Goal: Task Accomplishment & Management: Manage account settings

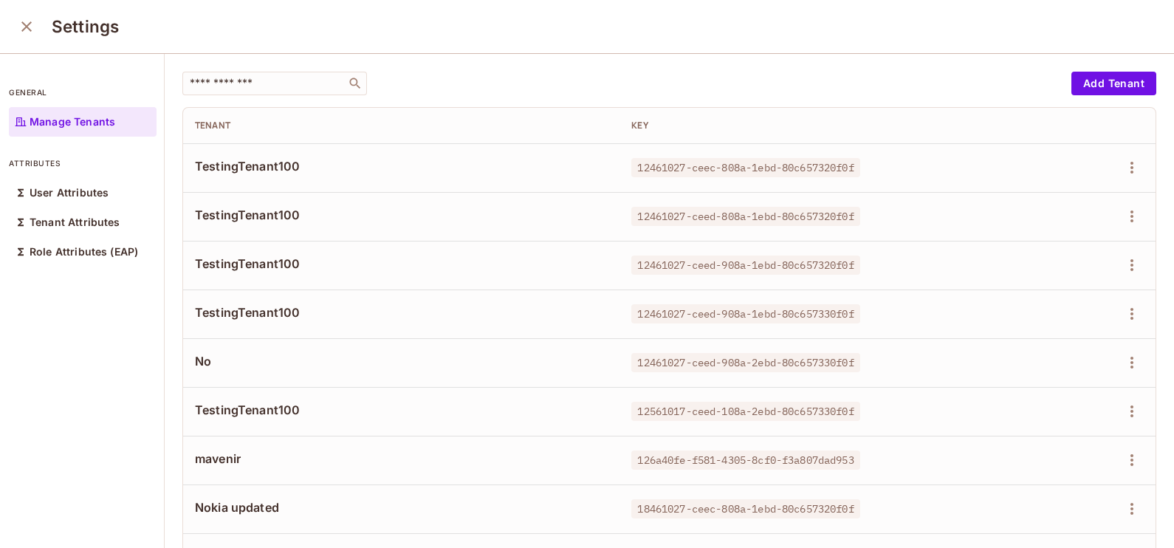
scroll to position [125, 0]
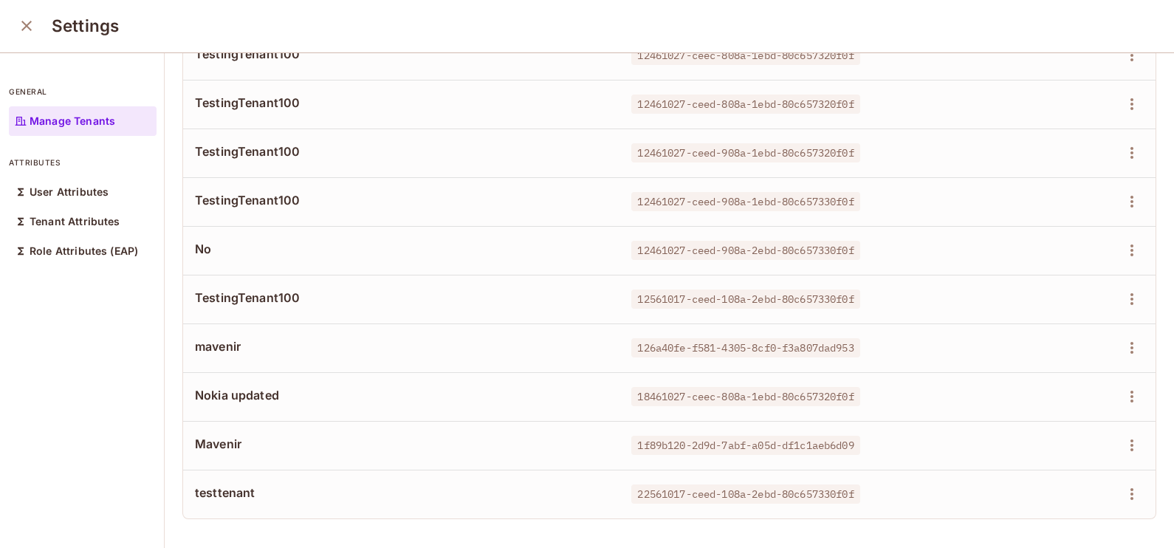
click at [619, 336] on td "126a40fe-f581-4305-8cf0-f3a807dad953" at bounding box center [807, 347] width 376 height 49
drag, startPoint x: 864, startPoint y: 430, endPoint x: 616, endPoint y: 439, distance: 248.3
click at [631, 439] on div "1f89b120-2d9d-7abf-a05d-df1c1aeb6d09" at bounding box center [807, 445] width 352 height 15
copy span "1f89b120-2d9d-7abf-a05d-df1c1aeb6d09"
click at [572, 341] on div "mavenir" at bounding box center [401, 347] width 413 height 19
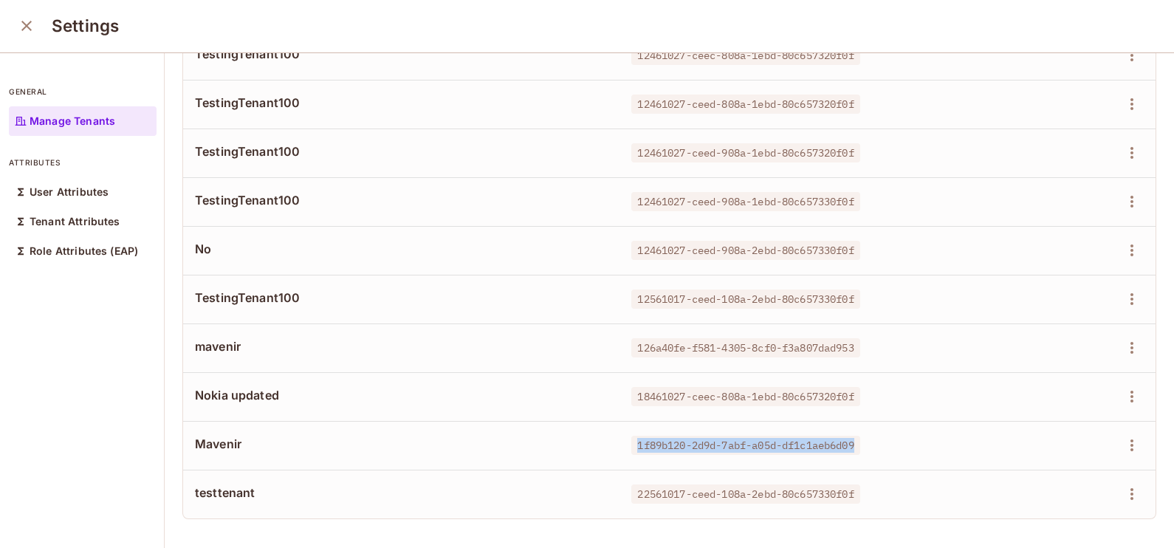
drag, startPoint x: 856, startPoint y: 423, endPoint x: 615, endPoint y: 434, distance: 241.7
click at [619, 434] on td "1f89b120-2d9d-7abf-a05d-df1c1aeb6d09" at bounding box center [807, 445] width 376 height 49
copy span "1f89b120-2d9d-7abf-a05d-df1c1aeb6d09"
click at [24, 25] on icon "close" at bounding box center [27, 26] width 18 height 18
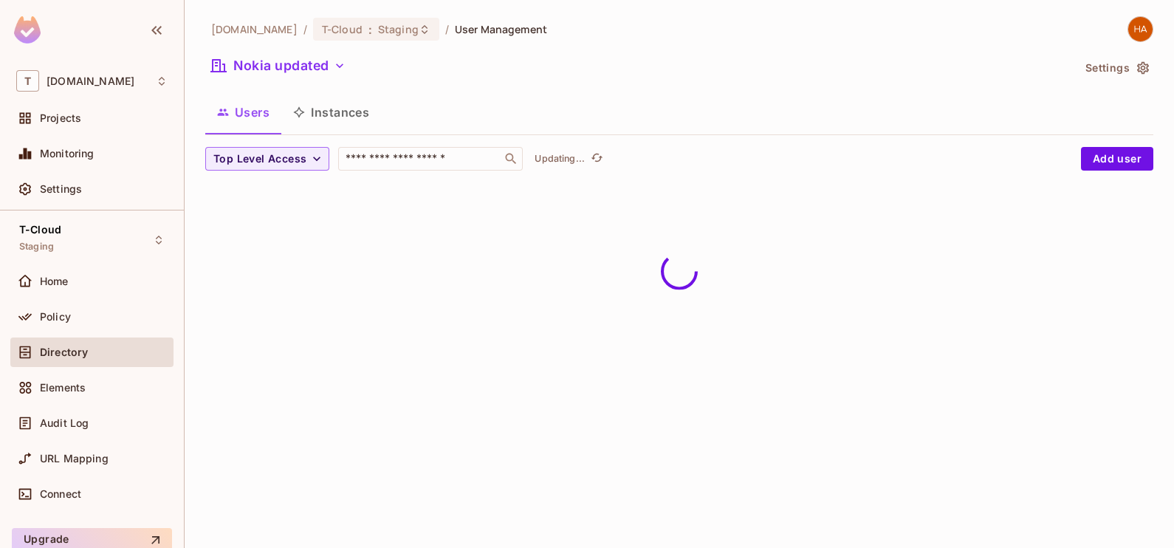
click at [326, 109] on button "Instances" at bounding box center [331, 112] width 100 height 37
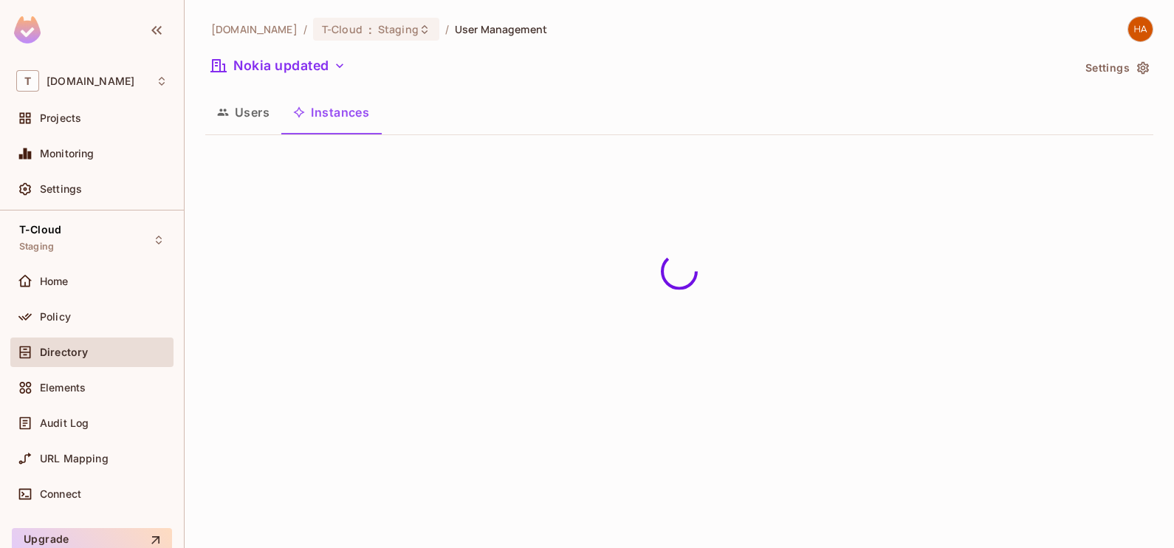
click at [318, 78] on div "Nokia updated" at bounding box center [638, 68] width 867 height 28
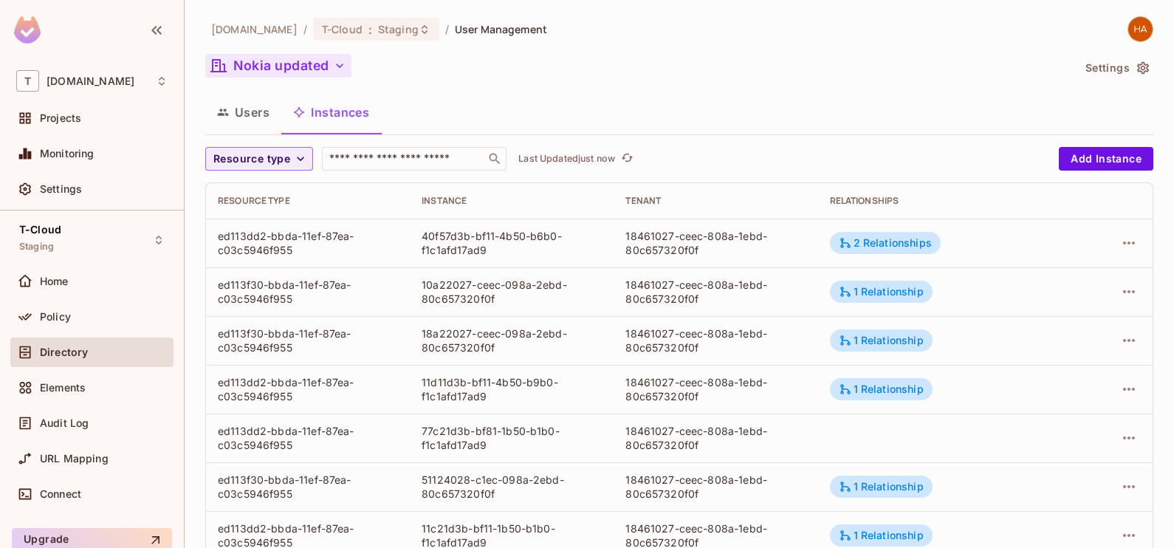
click at [317, 70] on button "Nokia updated" at bounding box center [278, 66] width 146 height 24
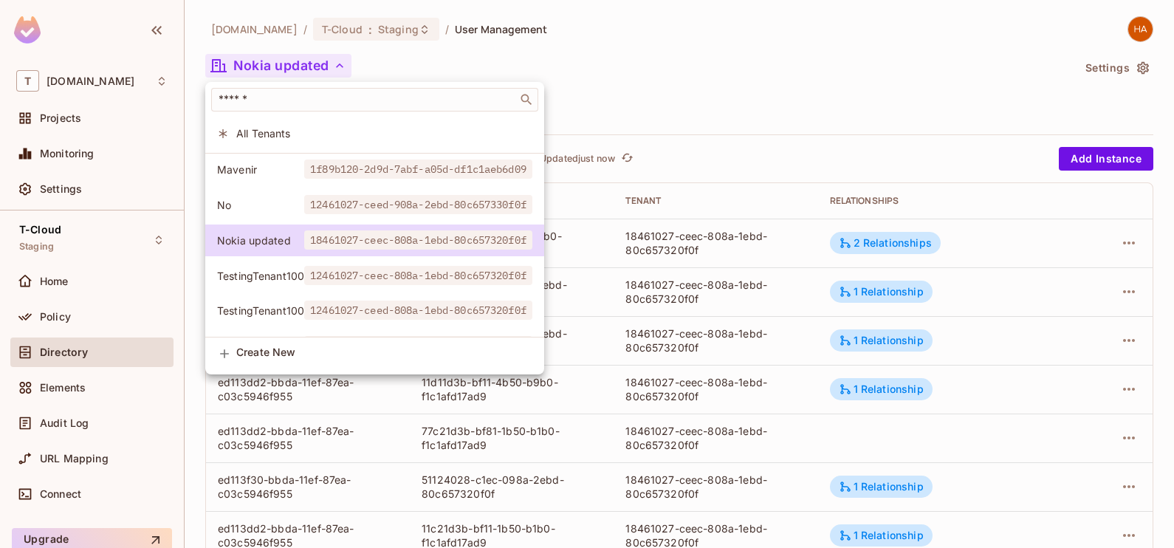
click at [618, 43] on div at bounding box center [587, 274] width 1174 height 548
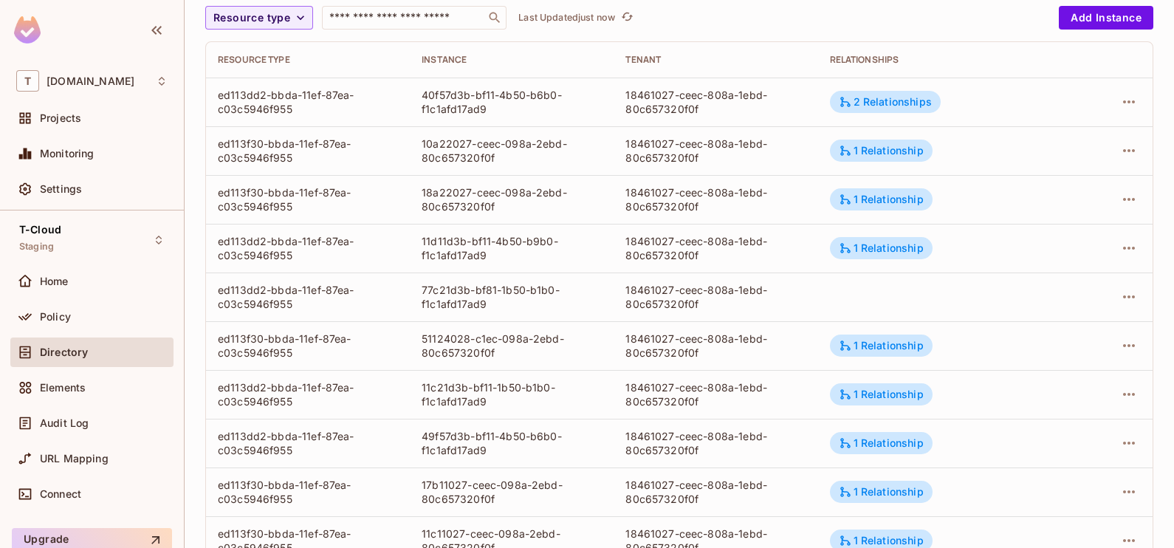
scroll to position [142, 0]
click at [1120, 151] on icon "button" at bounding box center [1129, 150] width 18 height 18
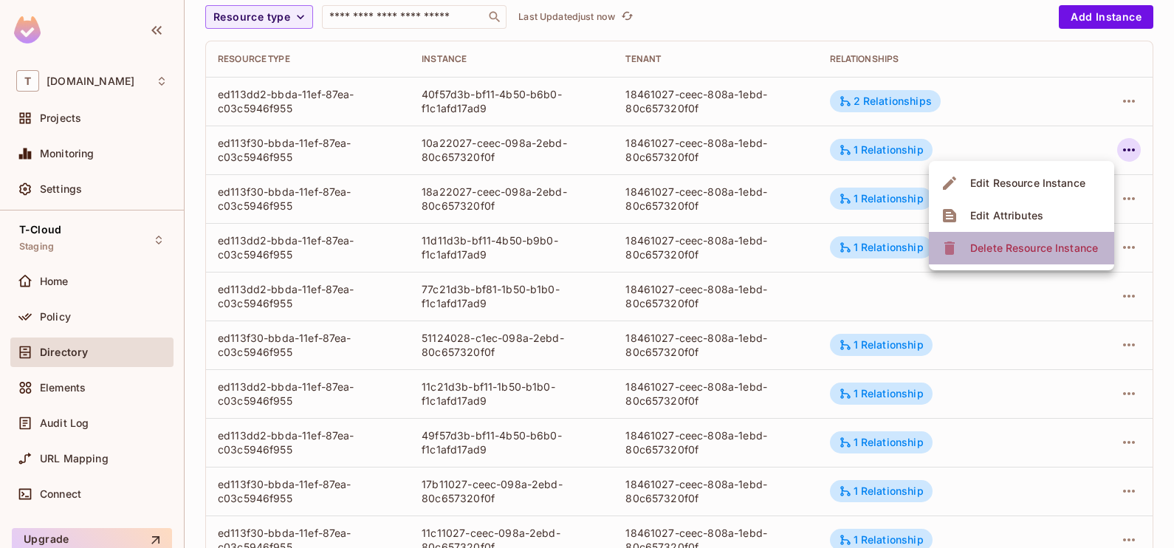
click at [1053, 251] on div "Delete Resource Instance" at bounding box center [1034, 248] width 128 height 15
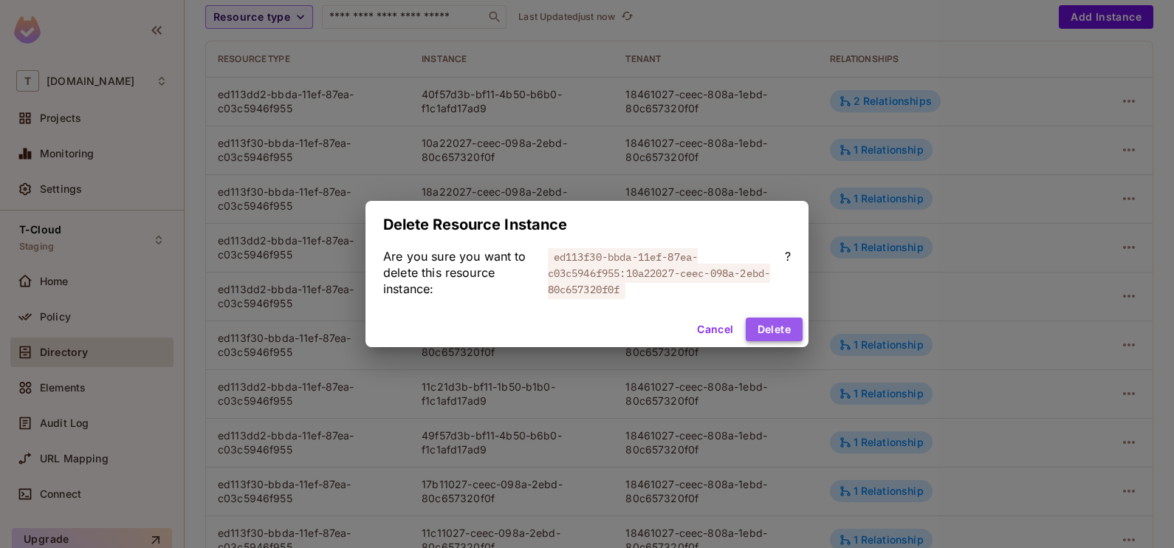
click at [795, 333] on button "Delete" at bounding box center [774, 329] width 57 height 24
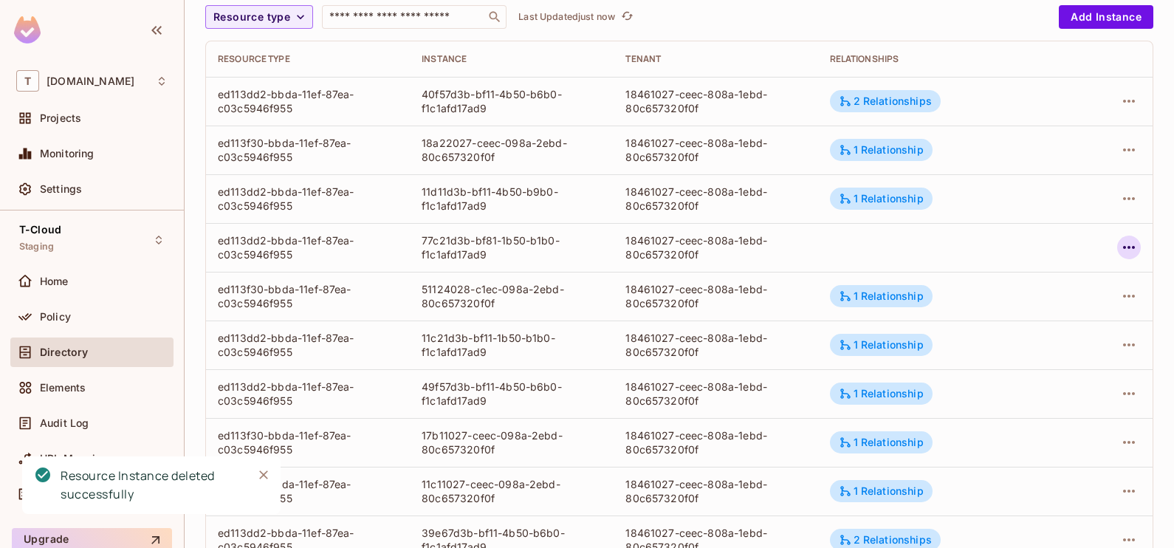
click at [1120, 241] on icon "button" at bounding box center [1129, 247] width 18 height 18
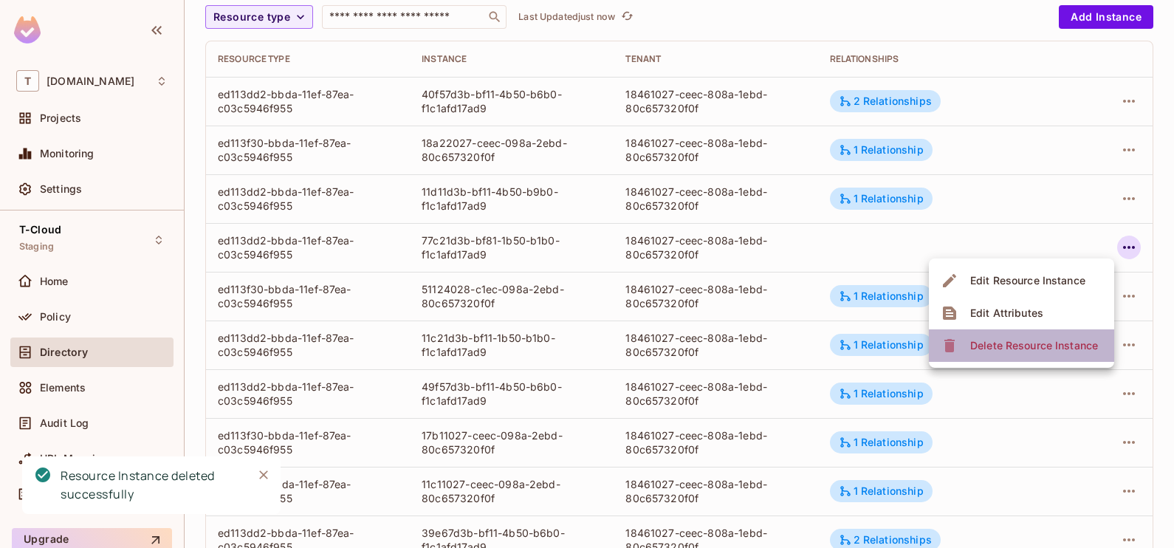
click at [1017, 340] on div "Delete Resource Instance" at bounding box center [1034, 345] width 128 height 15
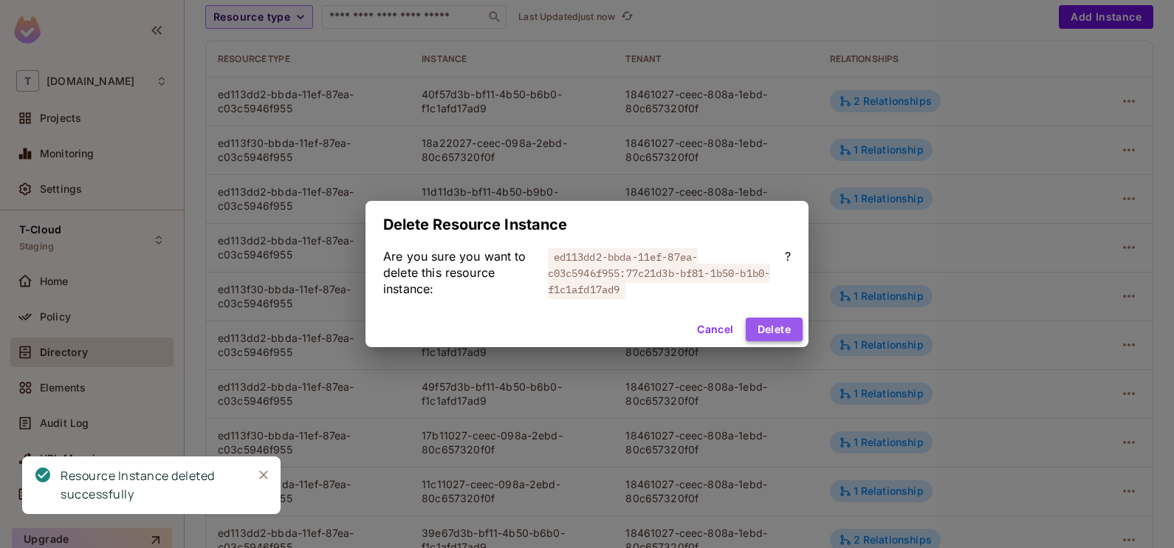
click at [785, 327] on button "Delete" at bounding box center [774, 329] width 57 height 24
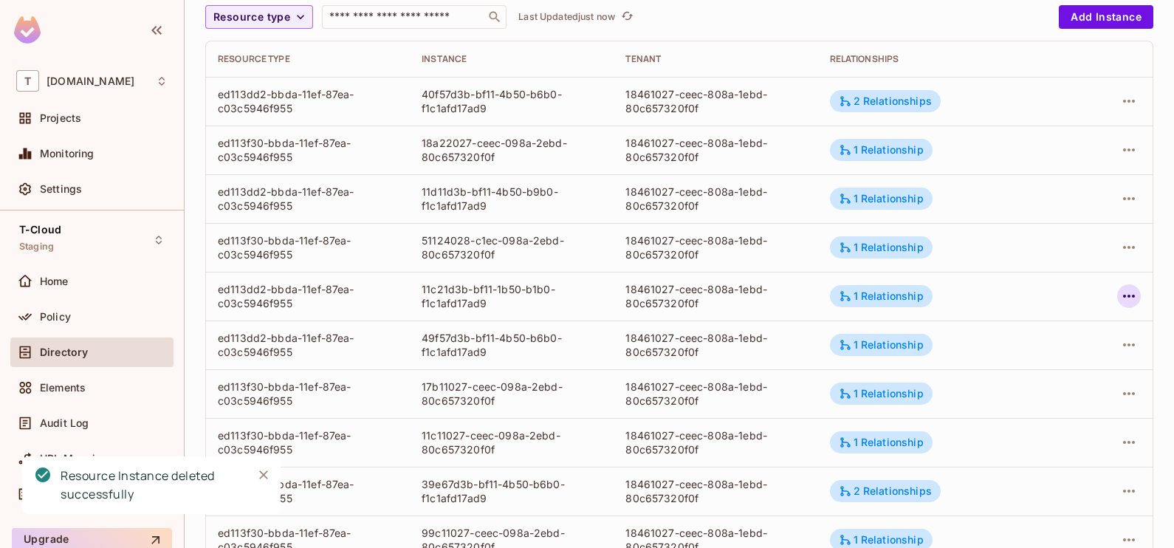
click at [1120, 292] on icon "button" at bounding box center [1129, 296] width 18 height 18
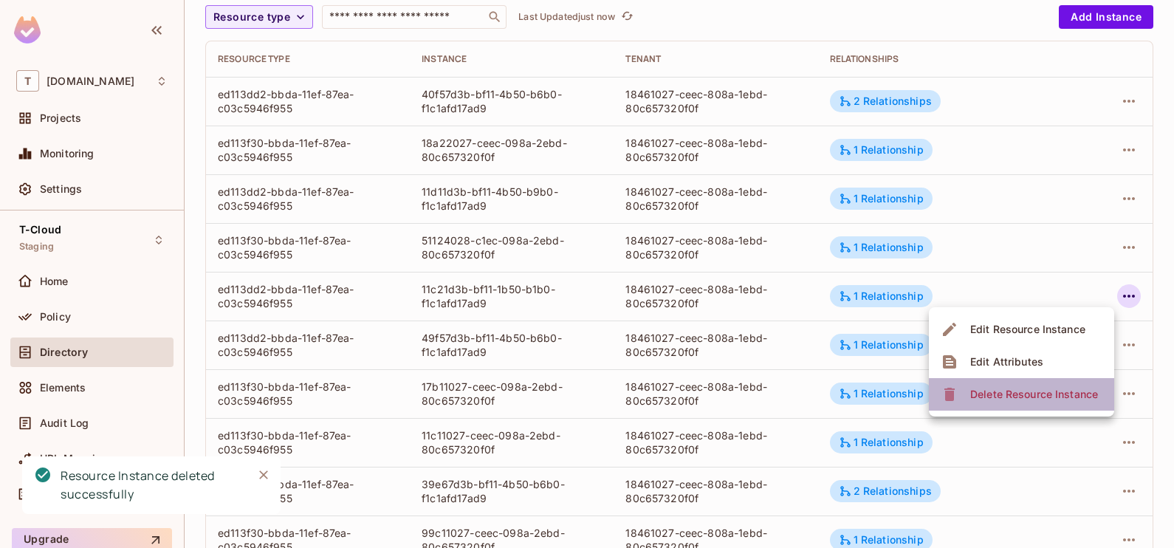
click at [1034, 388] on div "Delete Resource Instance" at bounding box center [1034, 394] width 128 height 15
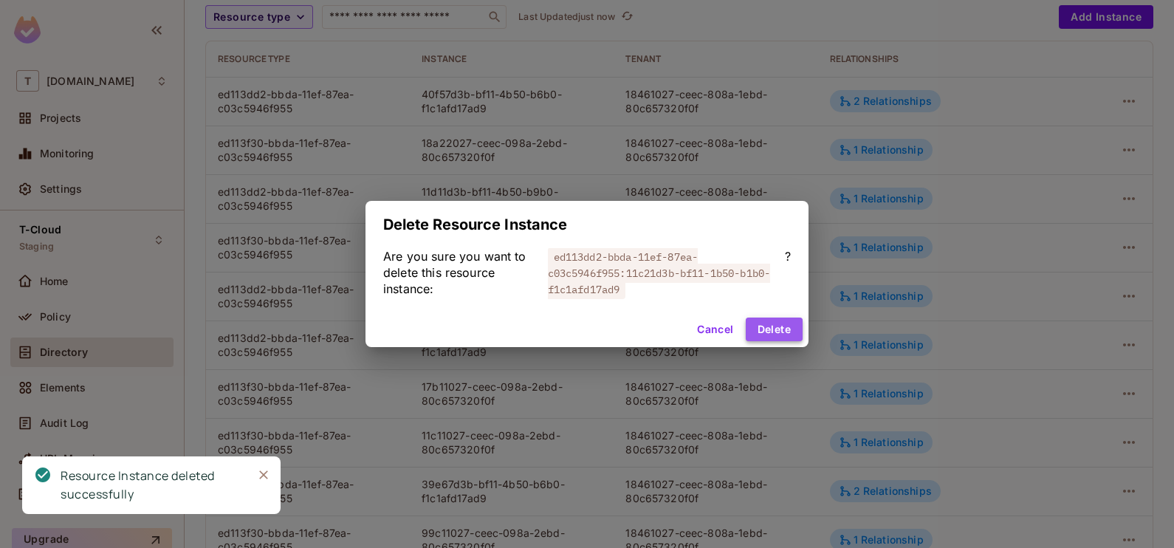
click at [763, 328] on button "Delete" at bounding box center [774, 329] width 57 height 24
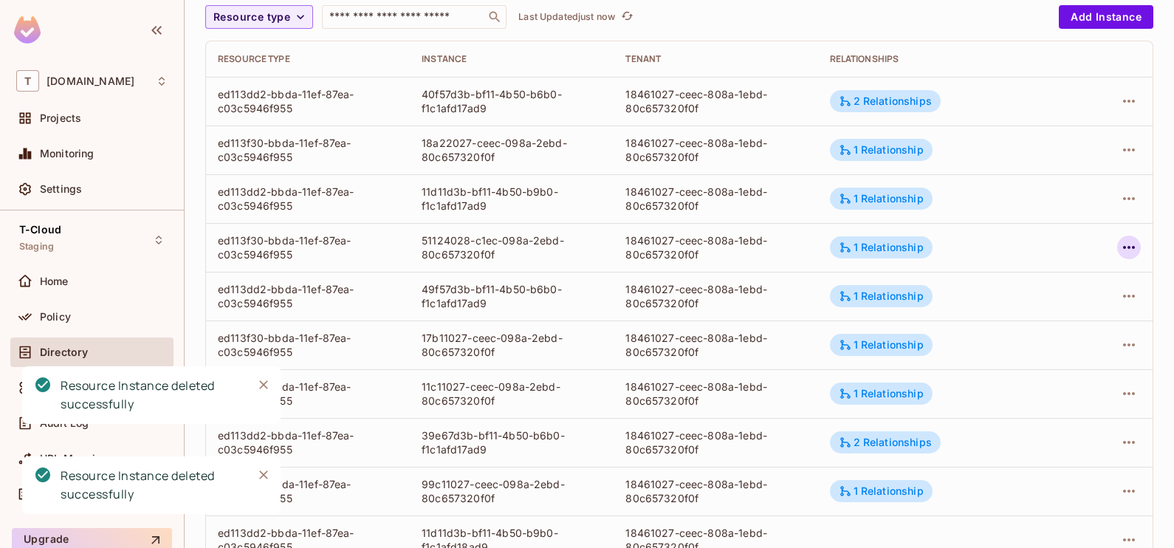
click at [1123, 246] on icon "button" at bounding box center [1129, 247] width 12 height 3
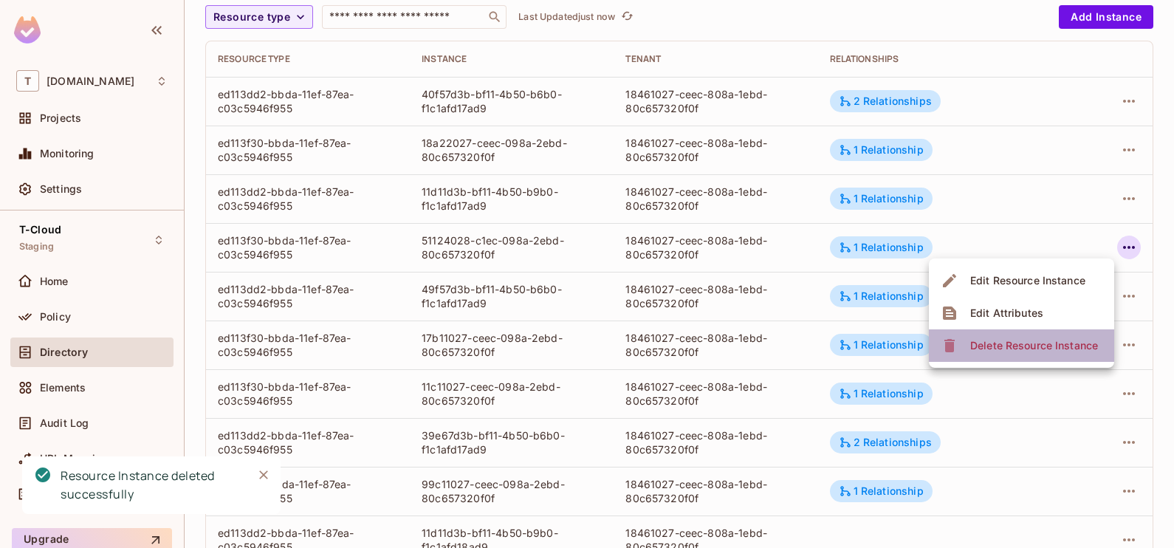
click at [1037, 354] on span "Delete Resource Instance" at bounding box center [1034, 346] width 137 height 24
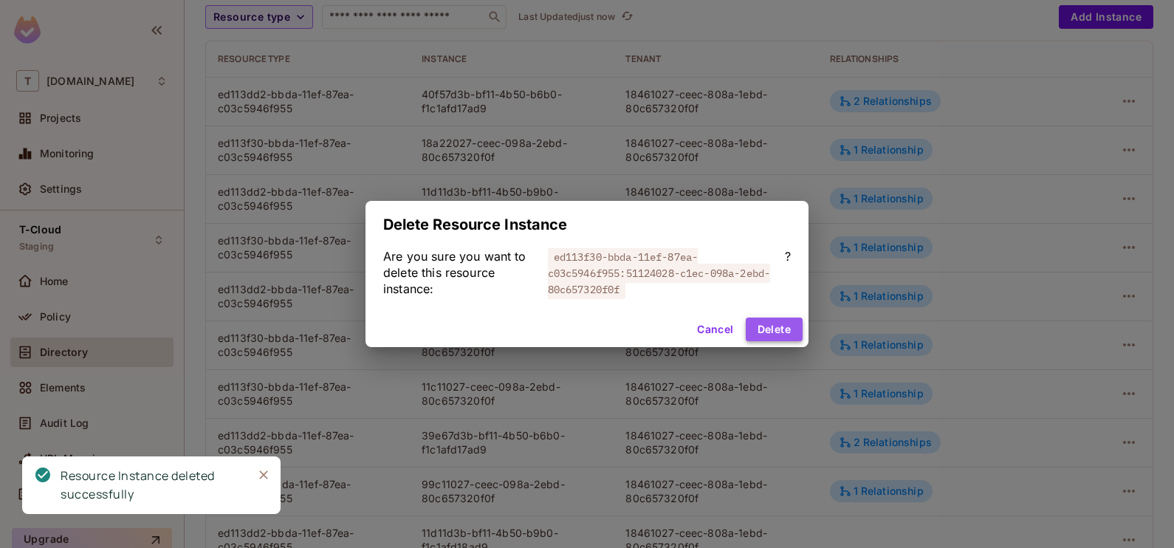
click at [771, 325] on button "Delete" at bounding box center [774, 329] width 57 height 24
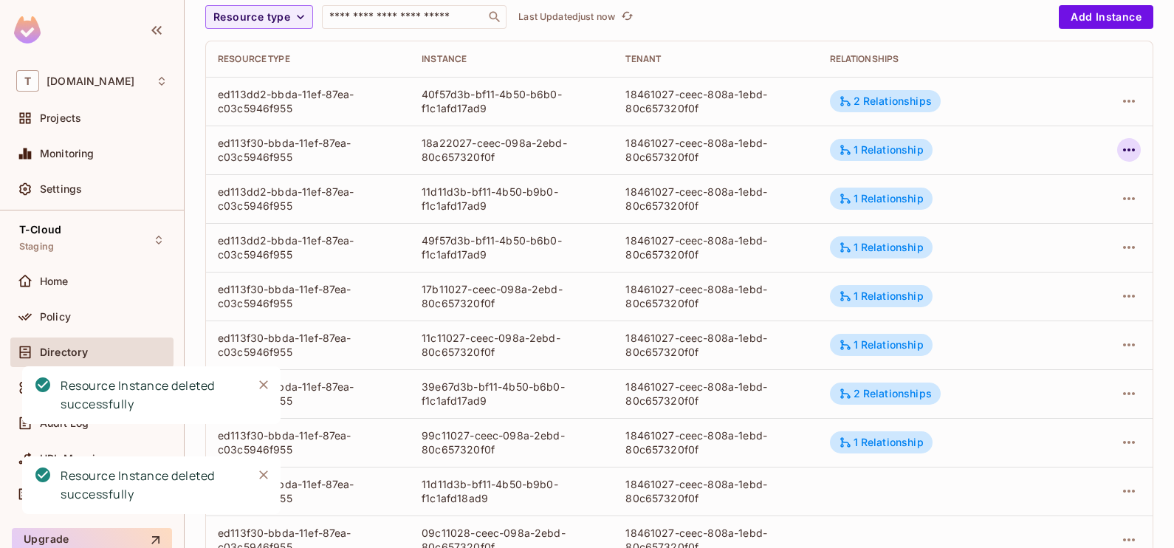
click at [1120, 149] on icon "button" at bounding box center [1129, 150] width 18 height 18
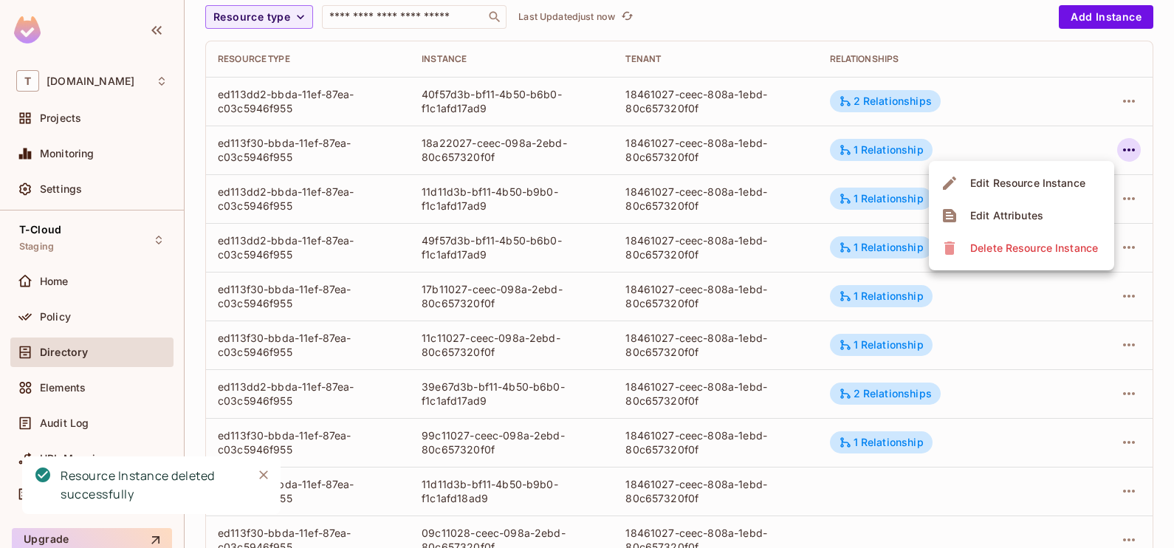
click at [1045, 255] on span "Delete Resource Instance" at bounding box center [1034, 248] width 137 height 24
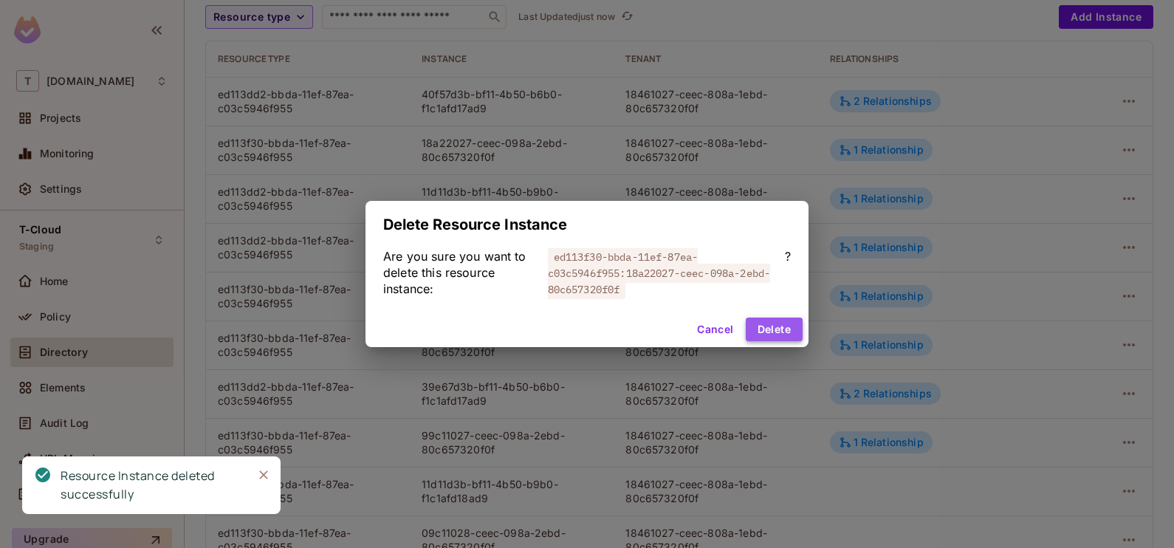
click at [772, 340] on button "Delete" at bounding box center [774, 329] width 57 height 24
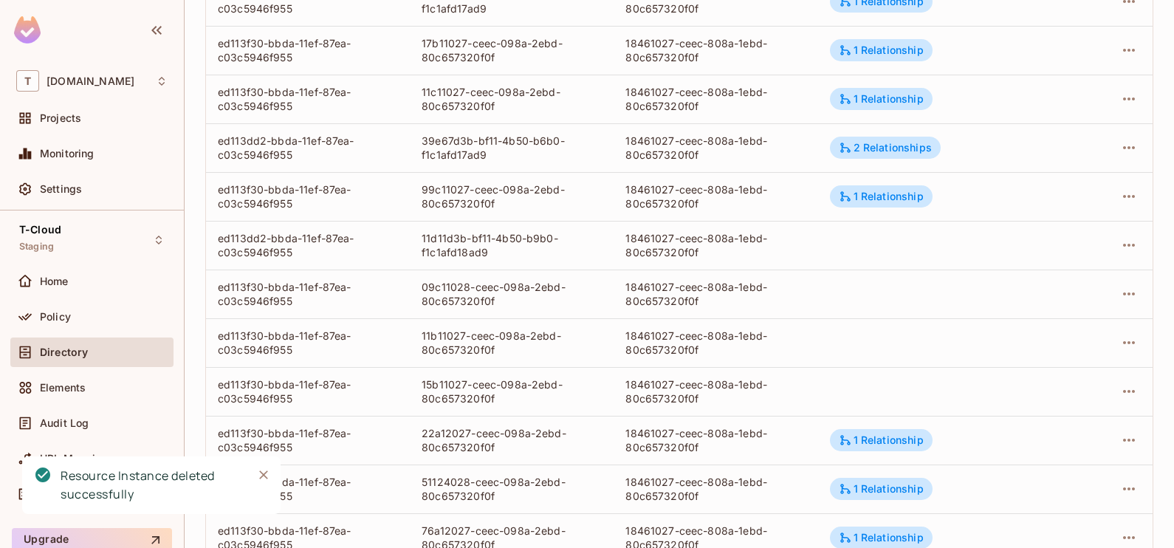
scroll to position [483, 0]
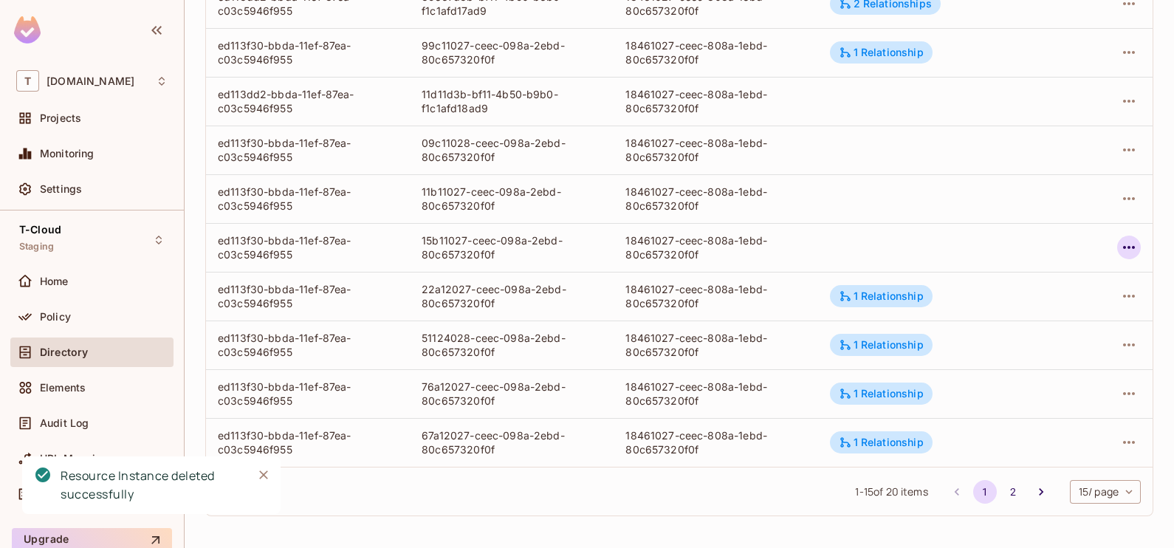
click at [1120, 244] on icon "button" at bounding box center [1129, 247] width 18 height 18
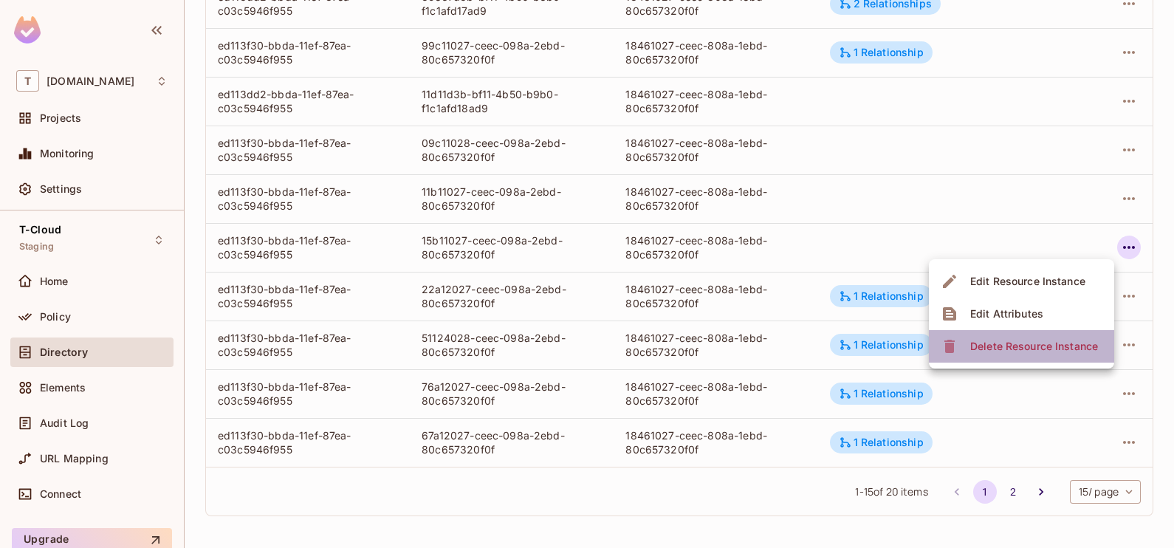
click at [1064, 336] on span "Delete Resource Instance" at bounding box center [1034, 346] width 137 height 24
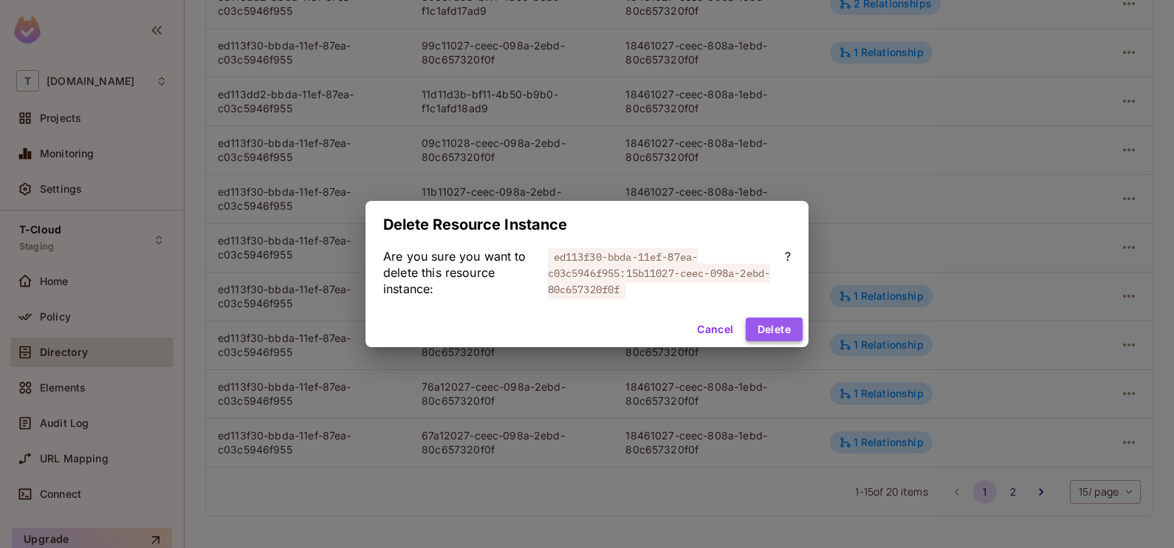
click at [783, 329] on button "Delete" at bounding box center [774, 329] width 57 height 24
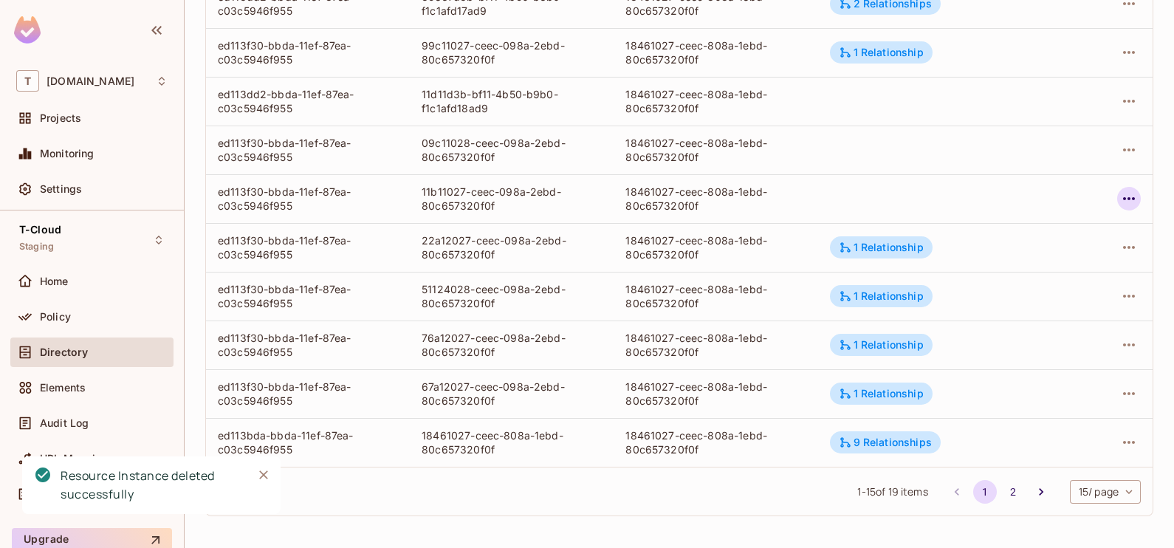
click at [1123, 197] on icon "button" at bounding box center [1129, 198] width 12 height 3
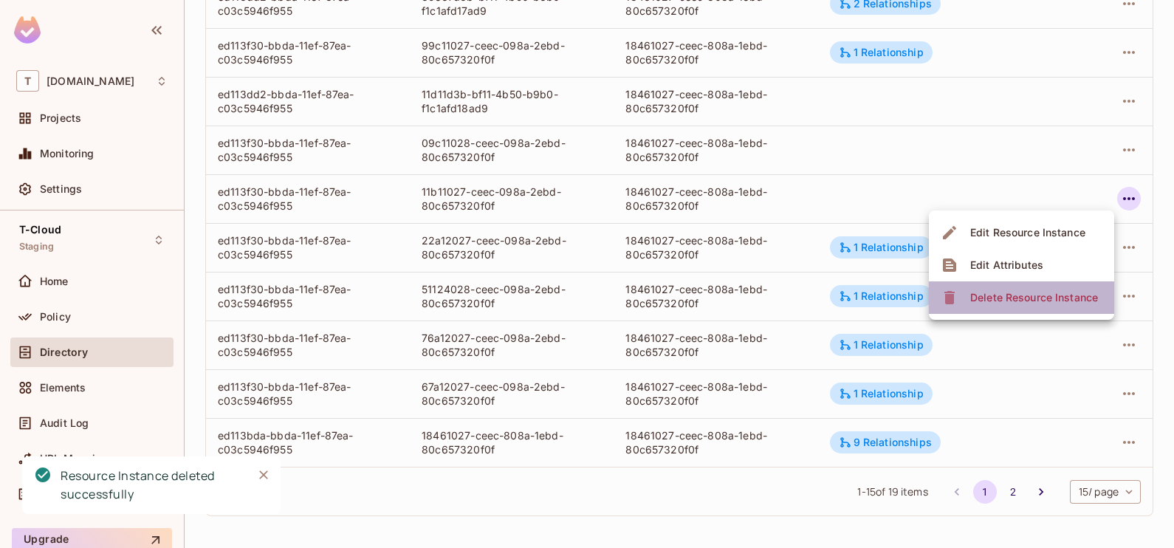
click at [1058, 294] on div "Delete Resource Instance" at bounding box center [1034, 297] width 128 height 15
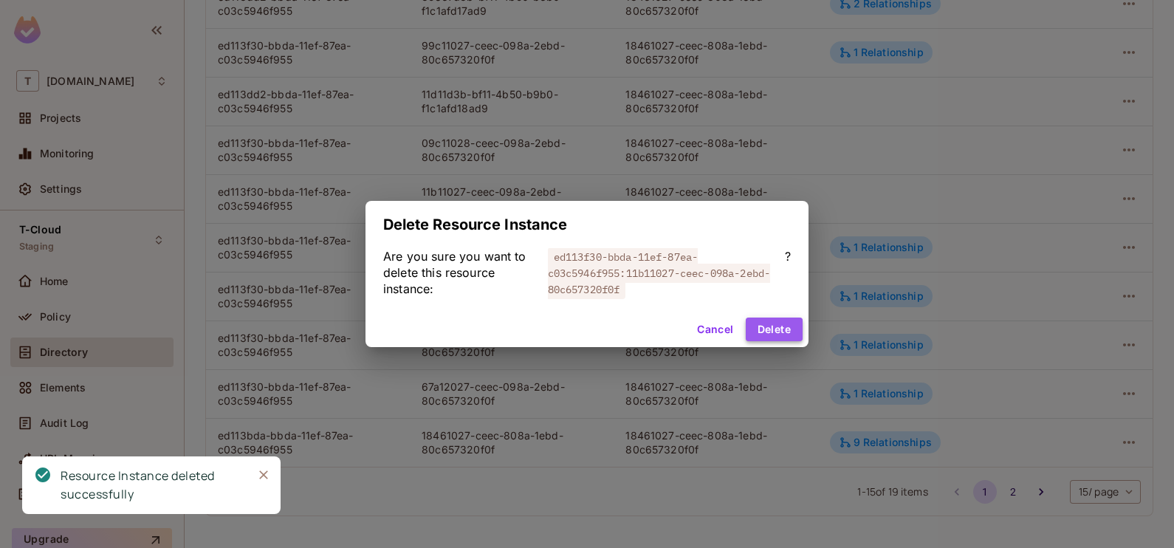
click at [772, 332] on button "Delete" at bounding box center [774, 329] width 57 height 24
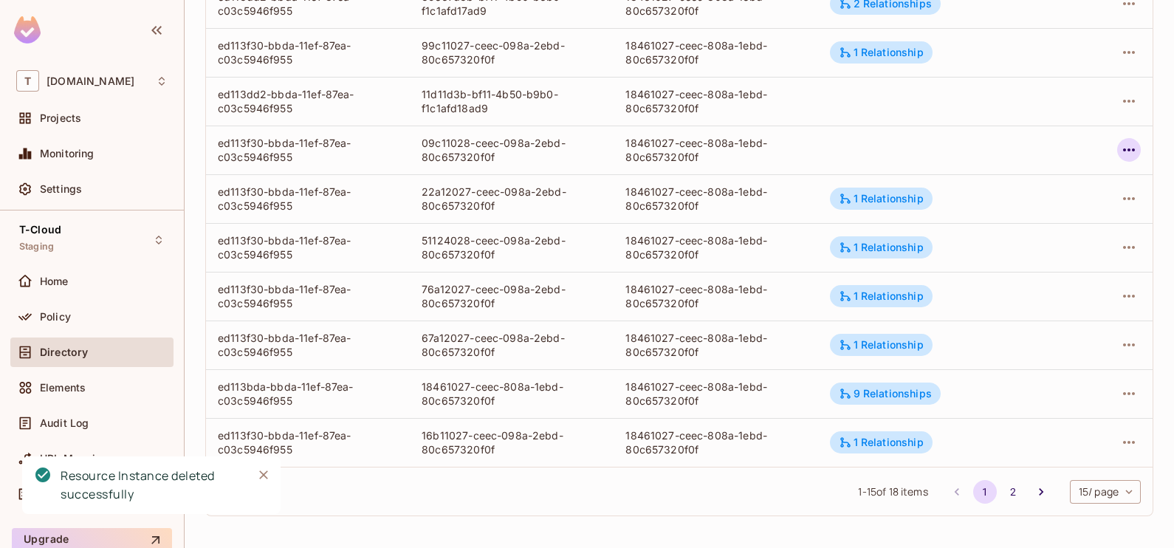
click at [1123, 149] on icon "button" at bounding box center [1129, 149] width 12 height 3
click at [1052, 241] on div "Delete Resource Instance" at bounding box center [1034, 248] width 128 height 15
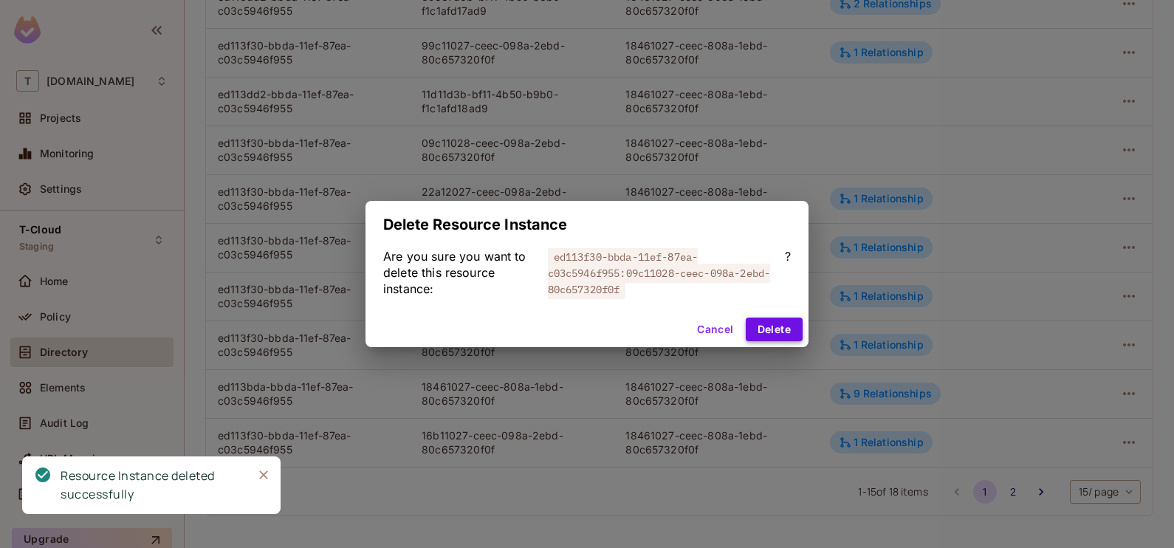
click at [775, 329] on button "Delete" at bounding box center [774, 329] width 57 height 24
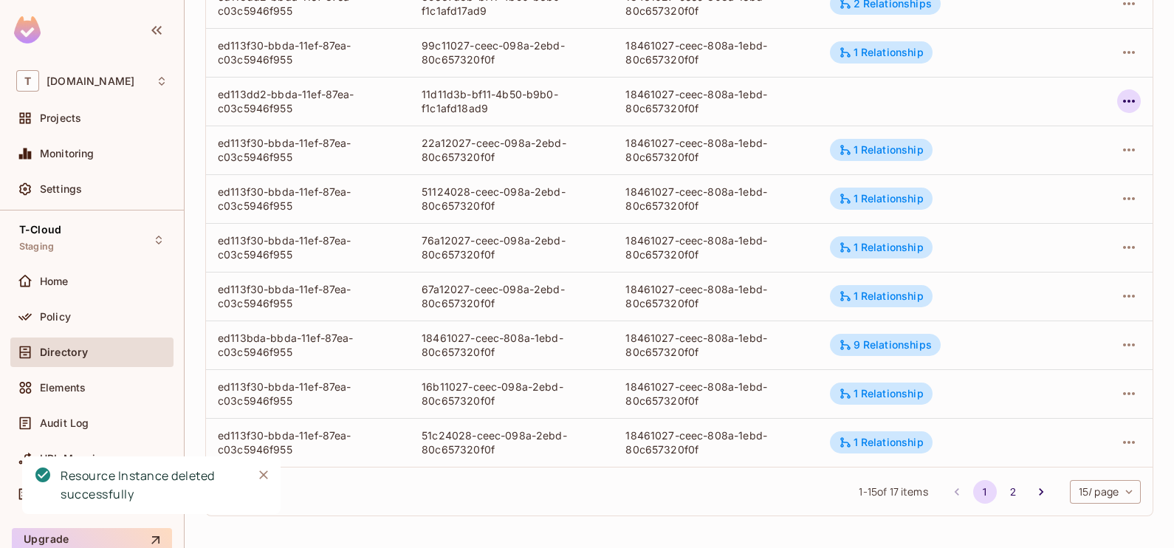
click at [1120, 92] on icon "button" at bounding box center [1129, 101] width 18 height 18
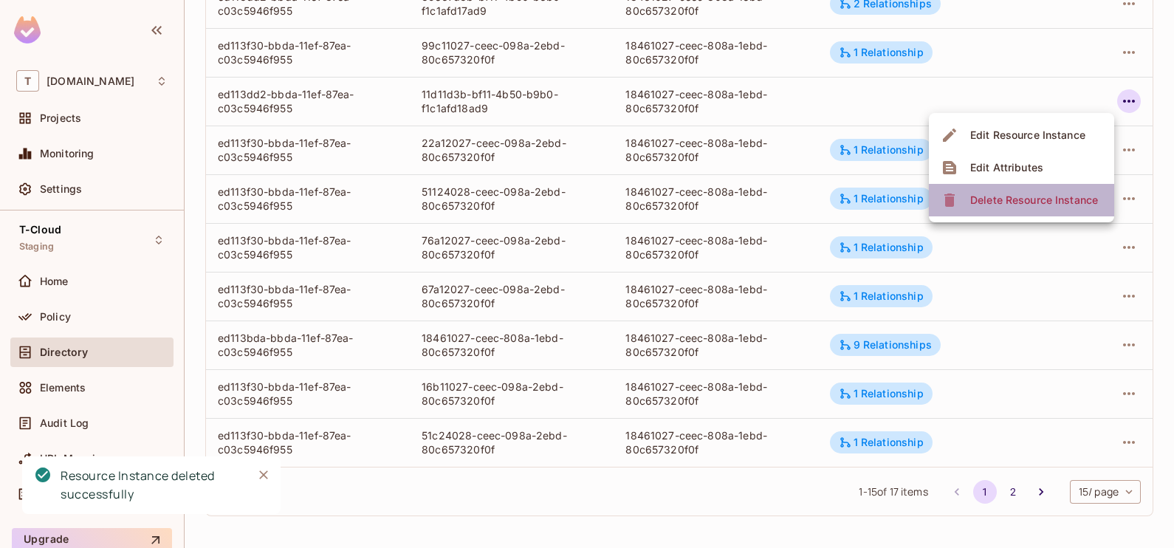
click at [1042, 196] on div "Delete Resource Instance" at bounding box center [1034, 200] width 128 height 15
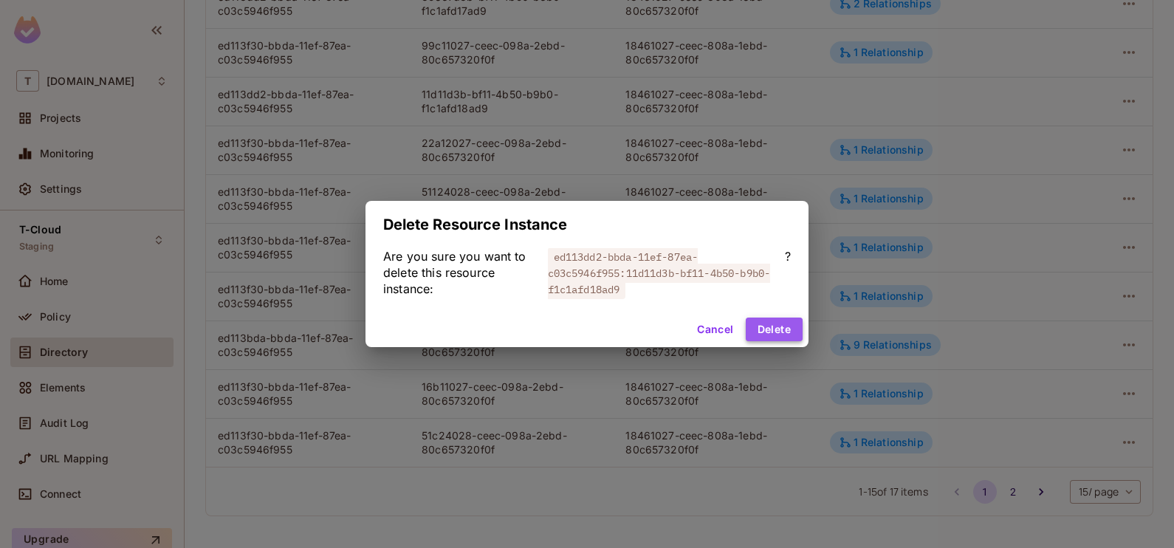
click at [791, 330] on button "Delete" at bounding box center [774, 329] width 57 height 24
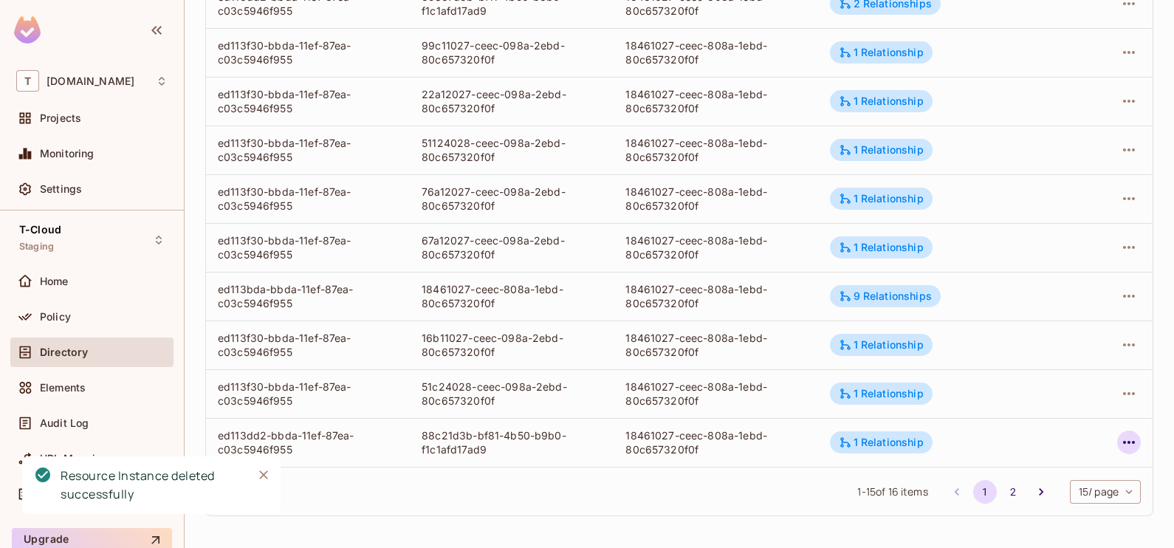
click at [1120, 442] on icon "button" at bounding box center [1129, 442] width 18 height 18
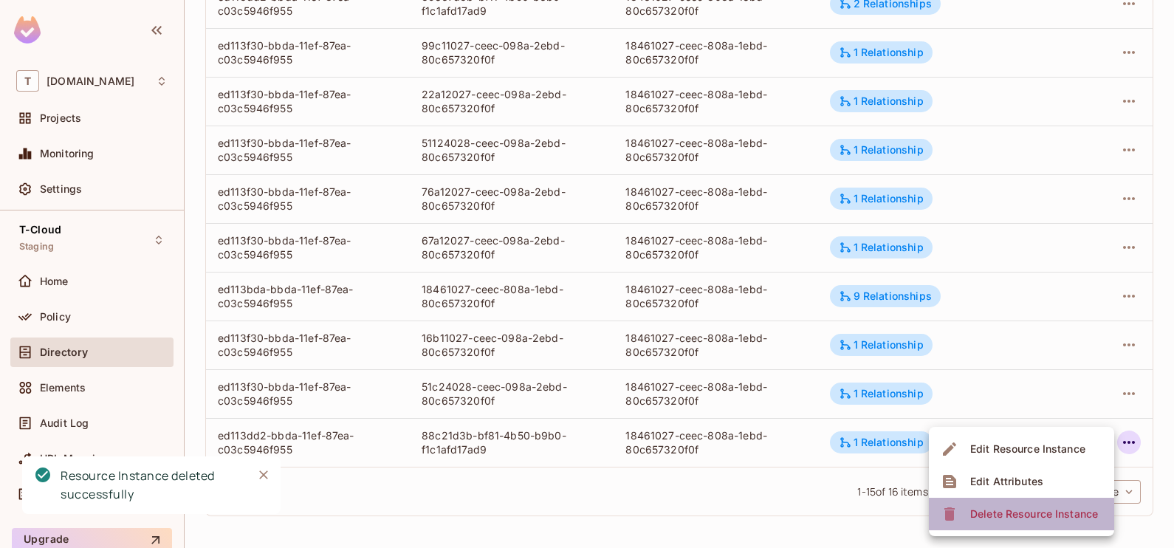
click at [1033, 506] on span "Delete Resource Instance" at bounding box center [1034, 514] width 137 height 24
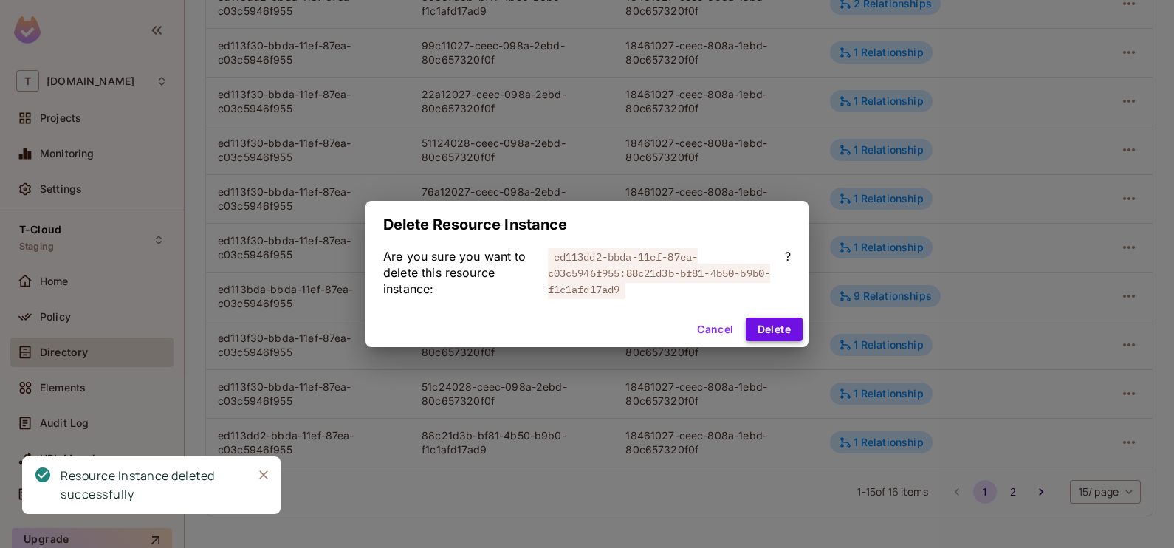
click at [753, 322] on button "Delete" at bounding box center [774, 329] width 57 height 24
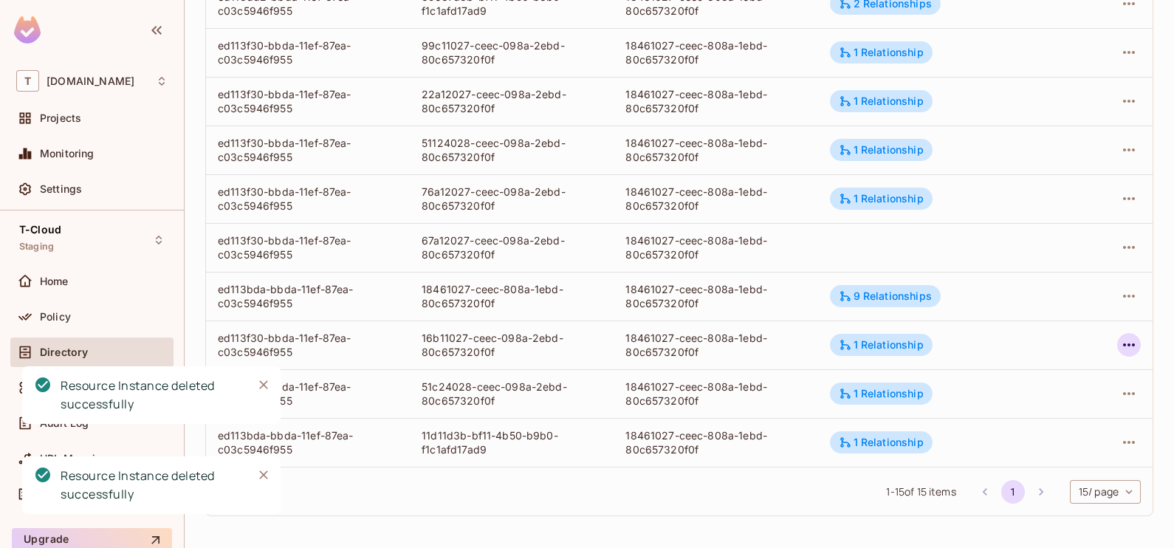
click at [1117, 345] on button "button" at bounding box center [1129, 345] width 24 height 24
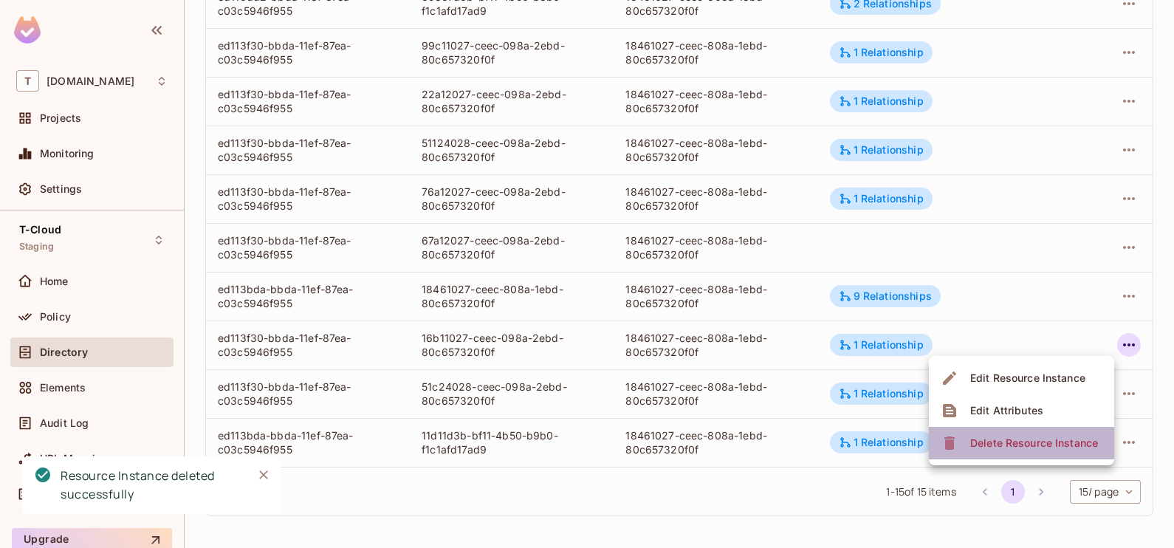
click at [1038, 437] on div "Delete Resource Instance" at bounding box center [1034, 443] width 128 height 15
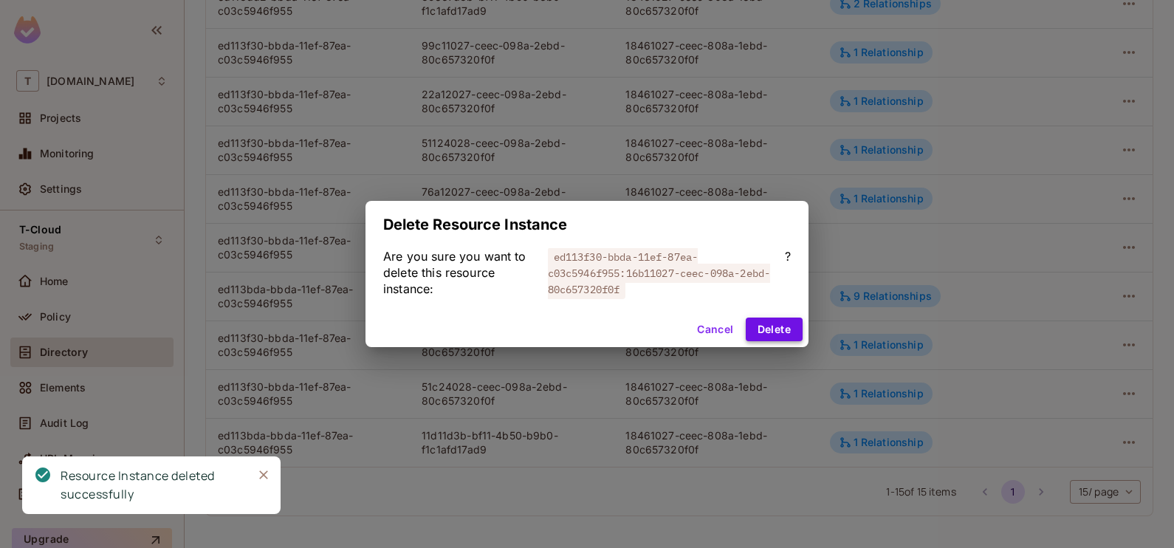
click at [775, 334] on button "Delete" at bounding box center [774, 329] width 57 height 24
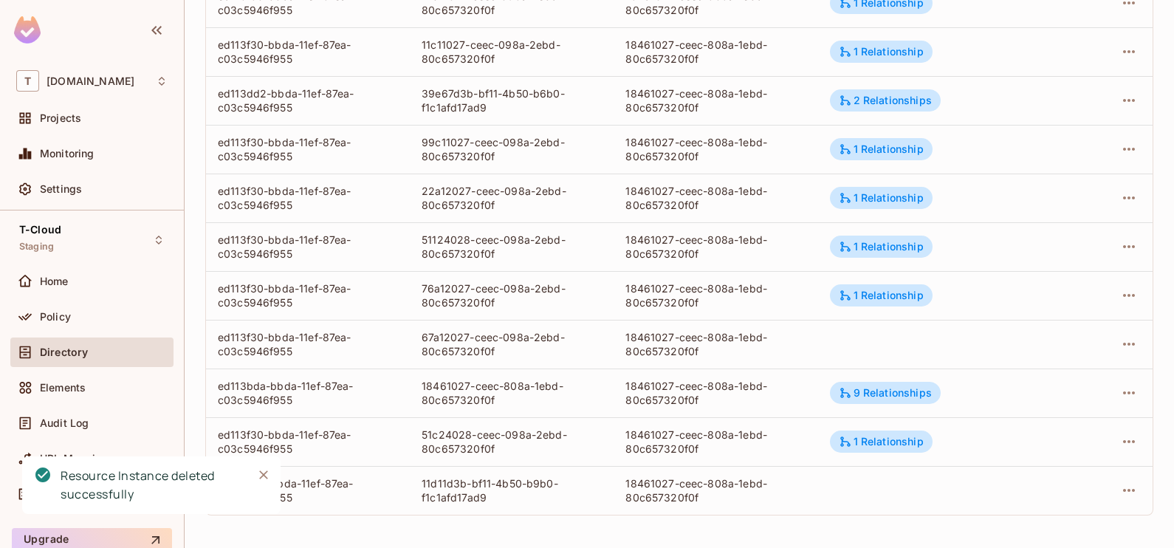
scroll to position [385, 0]
click at [1120, 346] on icon "button" at bounding box center [1129, 346] width 18 height 18
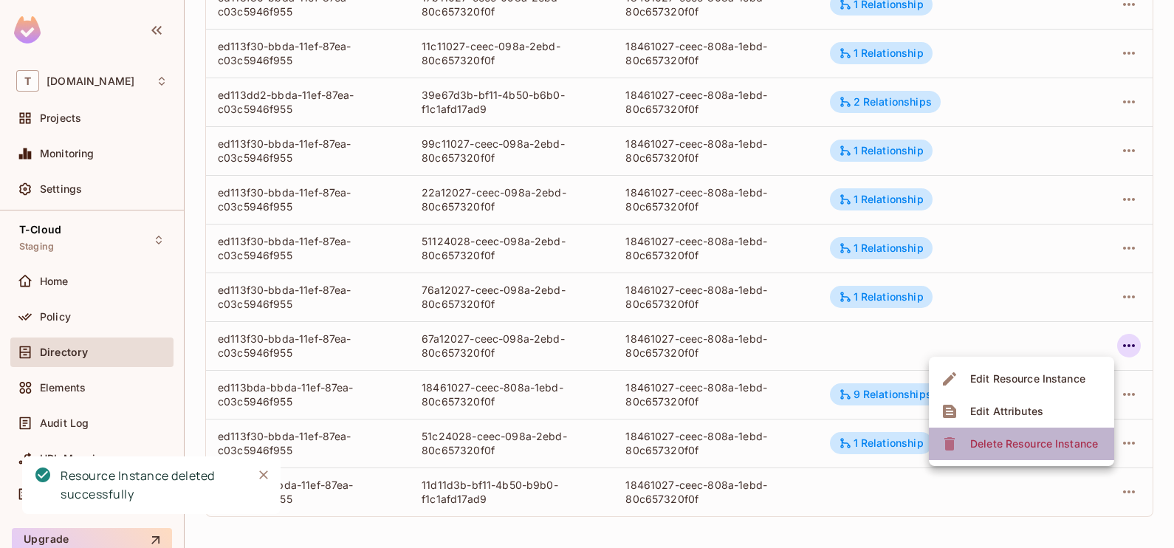
click at [1069, 444] on div "Delete Resource Instance" at bounding box center [1034, 443] width 128 height 15
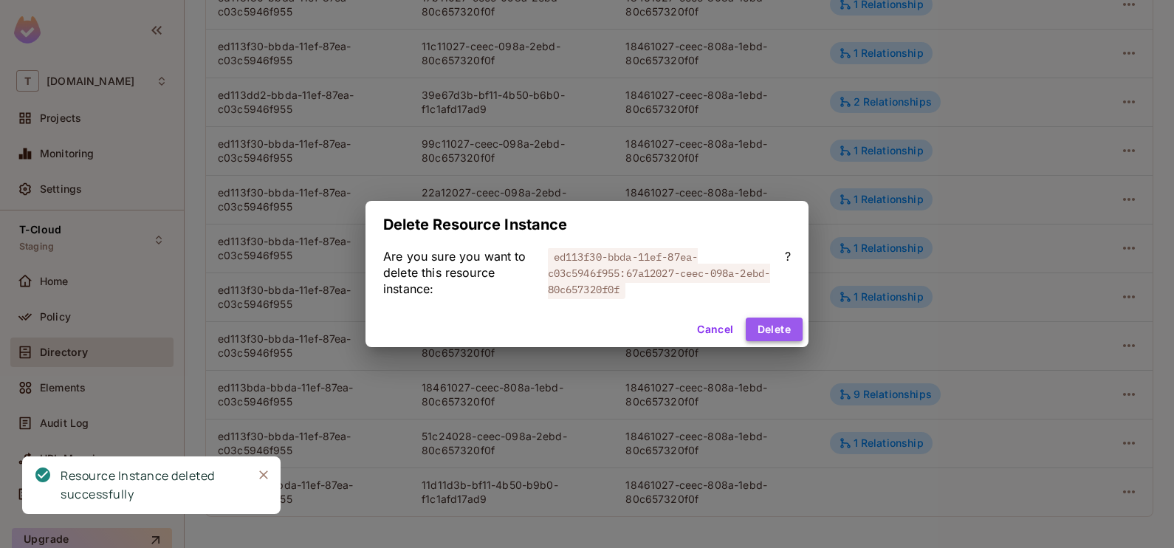
click at [777, 329] on button "Delete" at bounding box center [774, 329] width 57 height 24
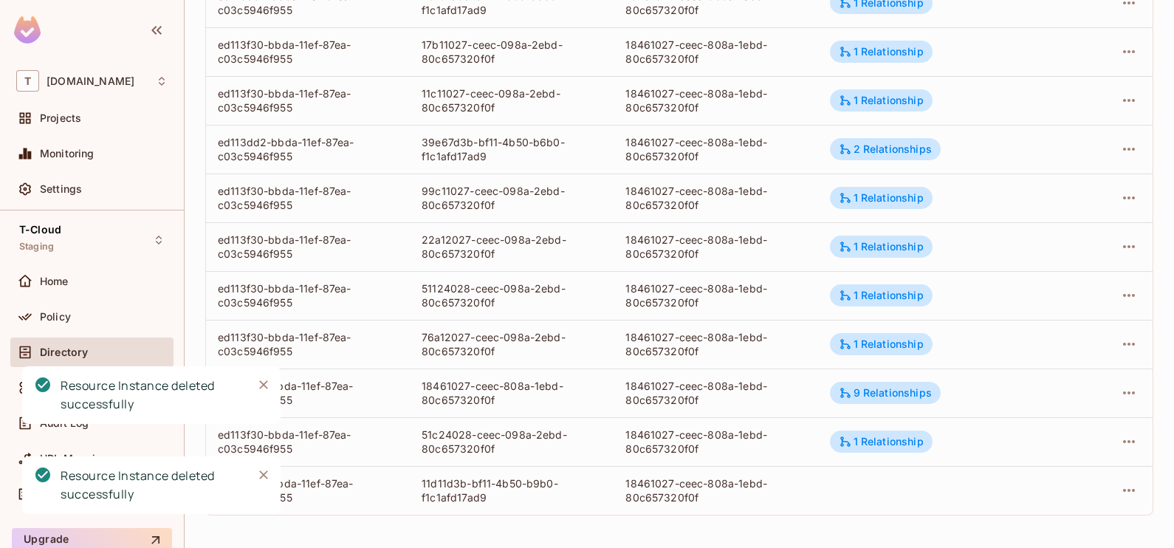
scroll to position [336, 0]
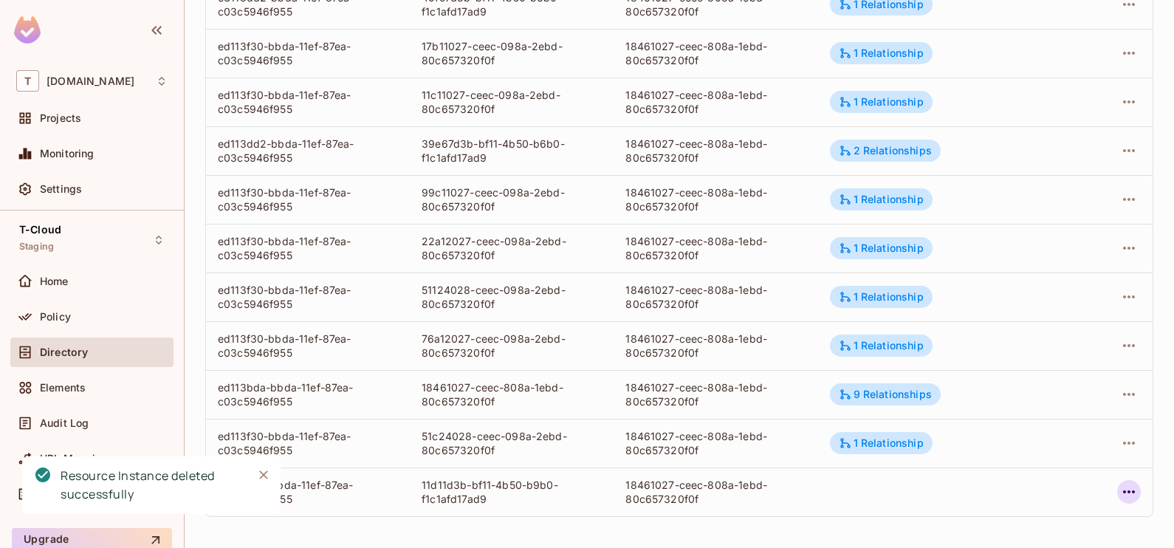
click at [1120, 491] on icon "button" at bounding box center [1129, 492] width 18 height 18
click at [1046, 520] on div "Delete Resource Instance" at bounding box center [1034, 514] width 128 height 15
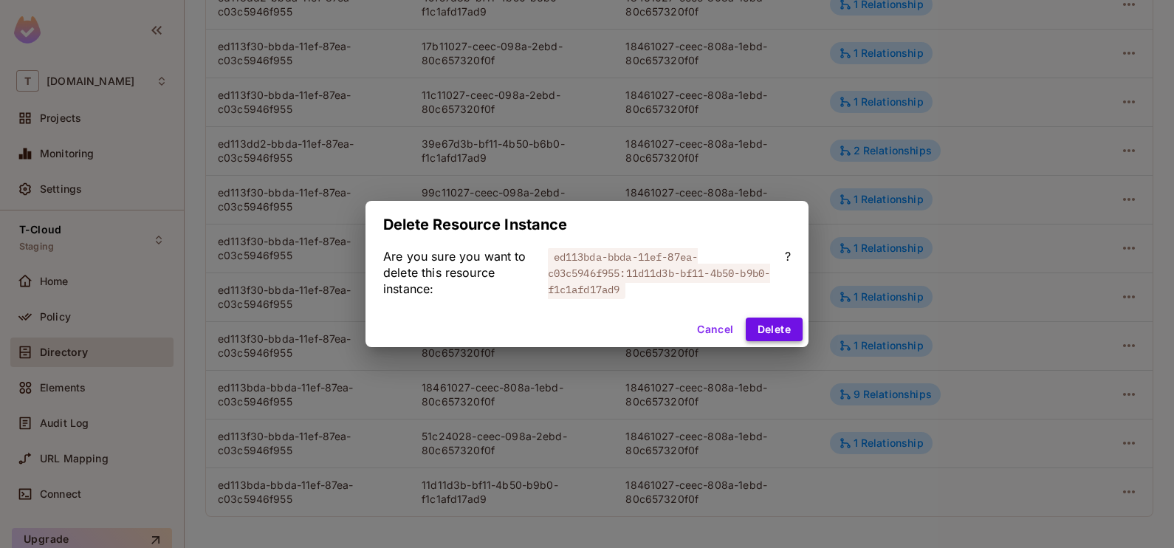
click at [772, 335] on button "Delete" at bounding box center [774, 329] width 57 height 24
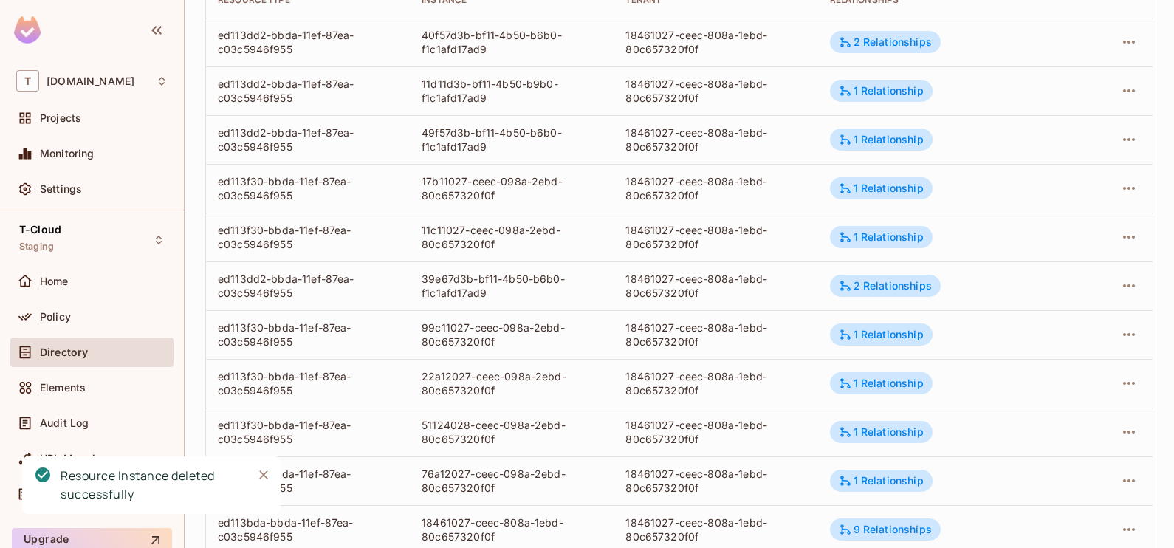
scroll to position [287, 0]
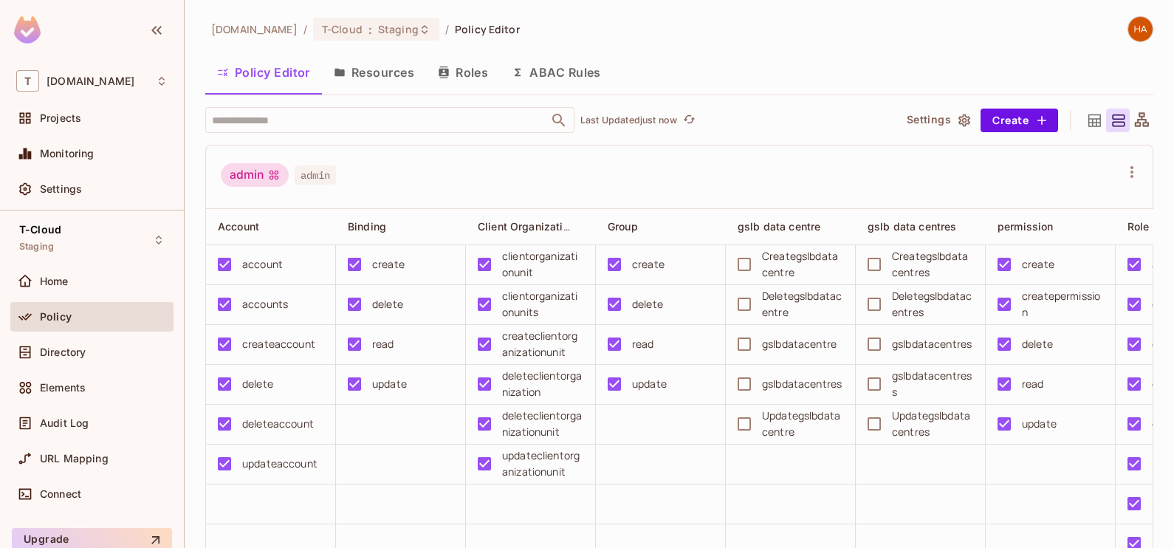
click at [394, 81] on button "Resources" at bounding box center [374, 72] width 104 height 37
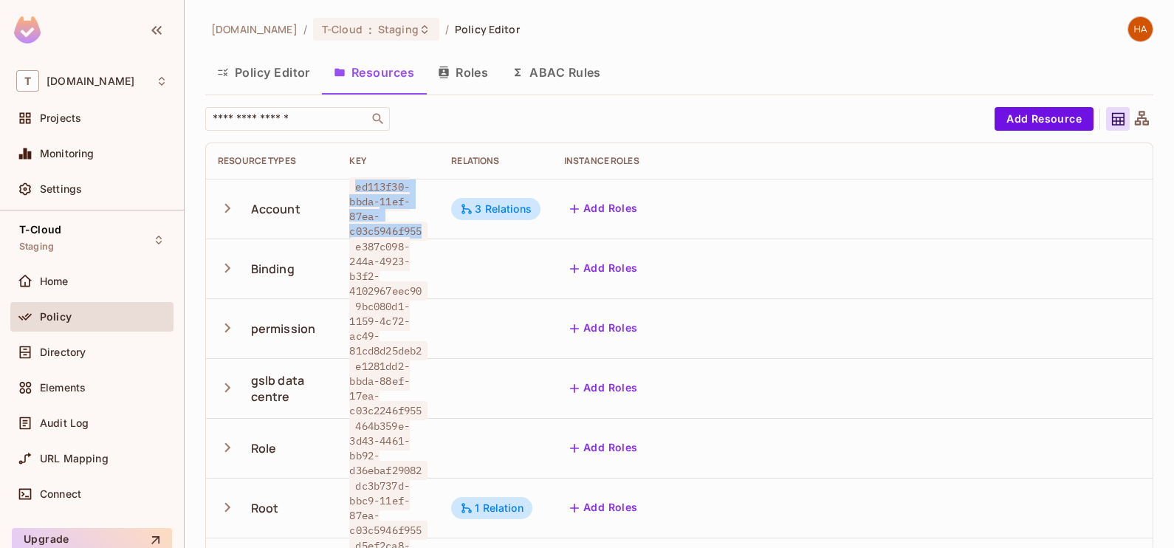
drag, startPoint x: 354, startPoint y: 181, endPoint x: 428, endPoint y: 226, distance: 87.1
click at [428, 226] on span "ed113f30-bbda-11ef-87ea-c03c5946f955" at bounding box center [388, 208] width 78 height 63
copy span "ed113f30-bbda-11ef-87ea-c03c5946f955"
